Goal: Task Accomplishment & Management: Manage account settings

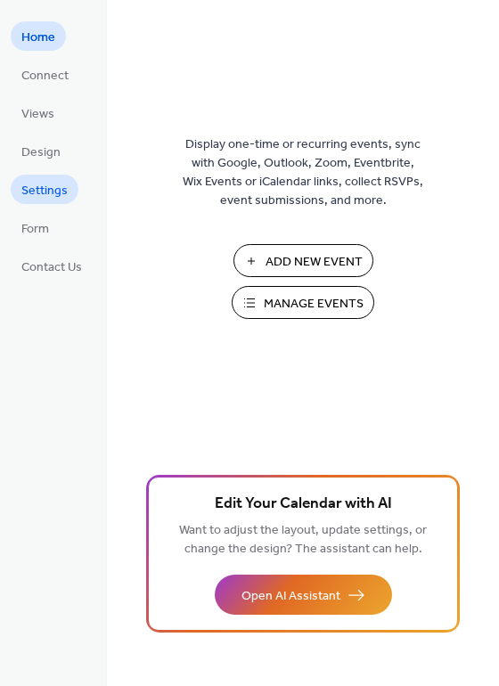
click at [39, 190] on span "Settings" at bounding box center [44, 191] width 46 height 19
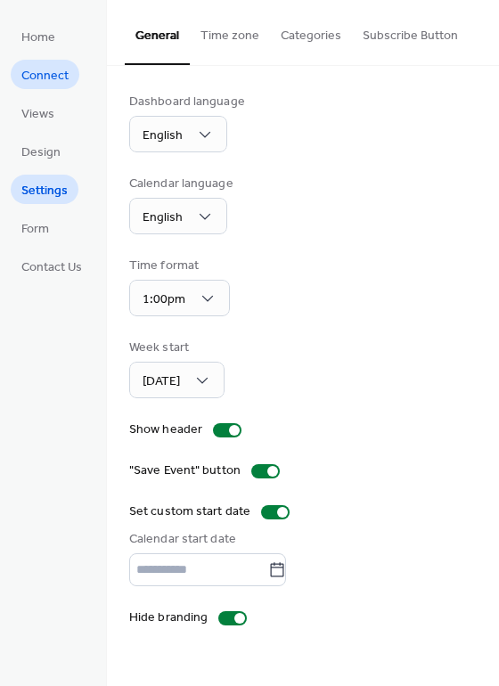
click at [49, 79] on span "Connect" at bounding box center [44, 76] width 47 height 19
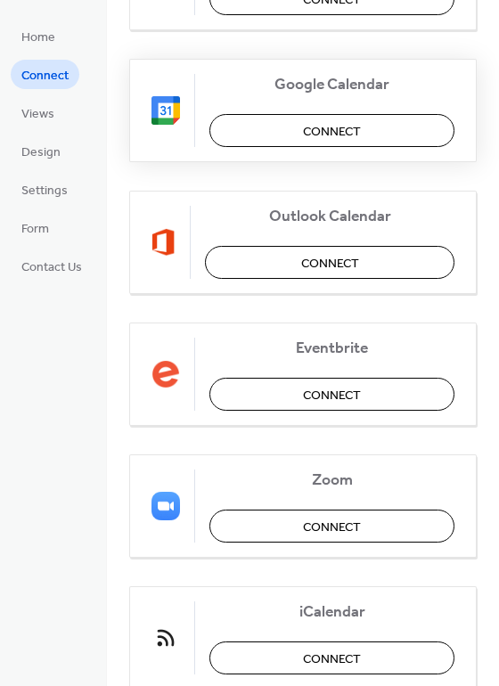
scroll to position [288, 0]
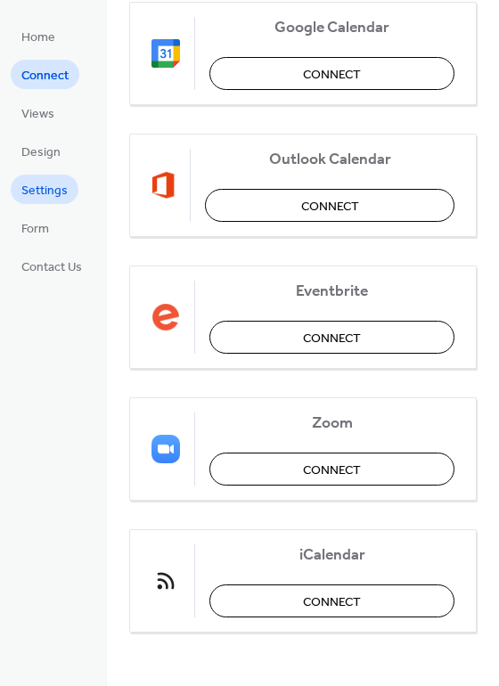
click at [49, 183] on span "Settings" at bounding box center [44, 191] width 46 height 19
